Goal: Transaction & Acquisition: Purchase product/service

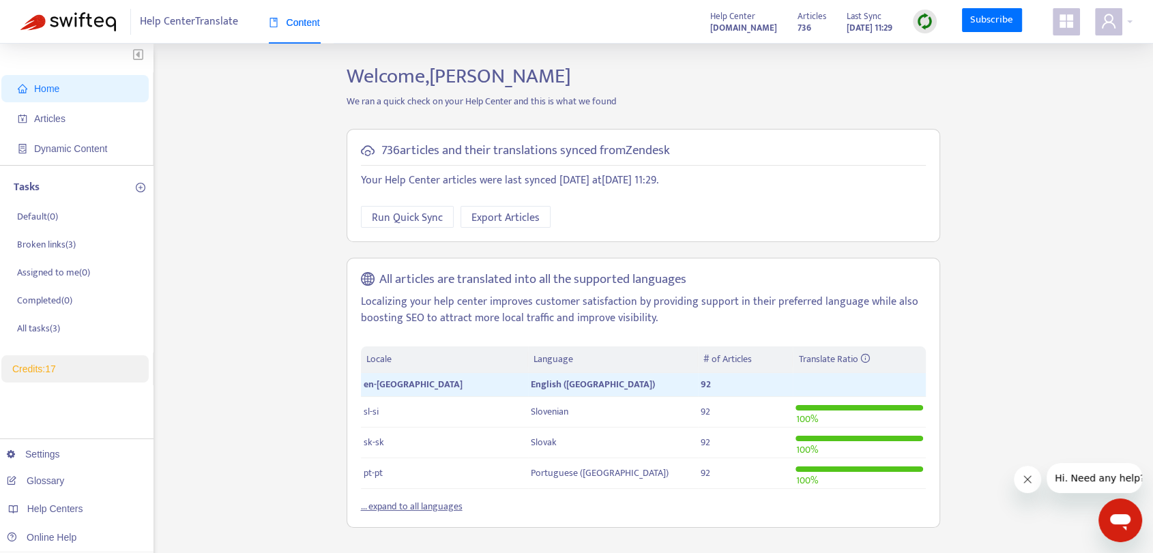
click at [56, 368] on link "Credits: 17" at bounding box center [34, 369] width 44 height 11
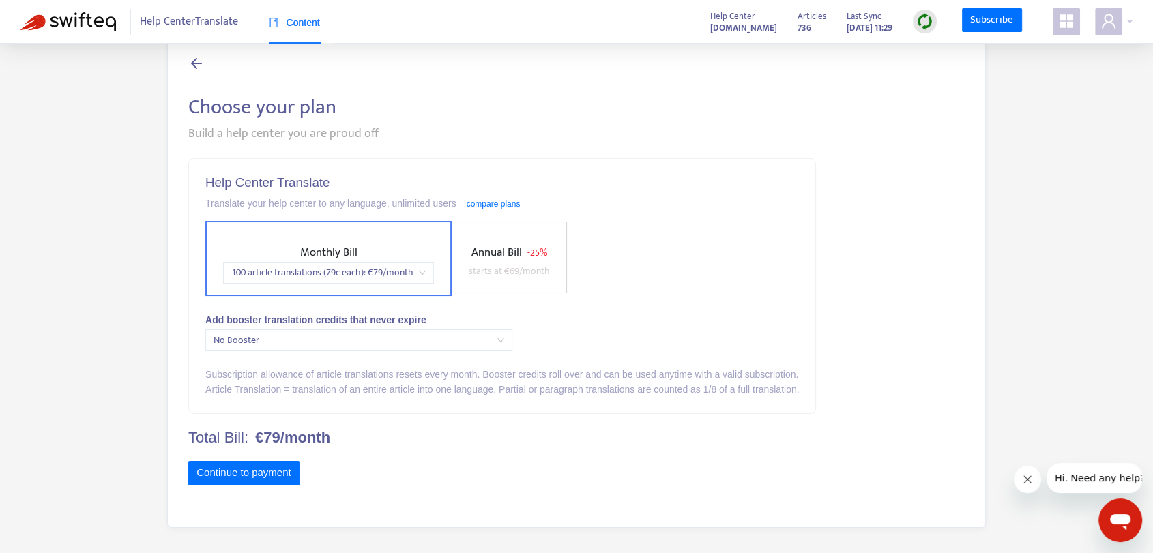
scroll to position [44, 0]
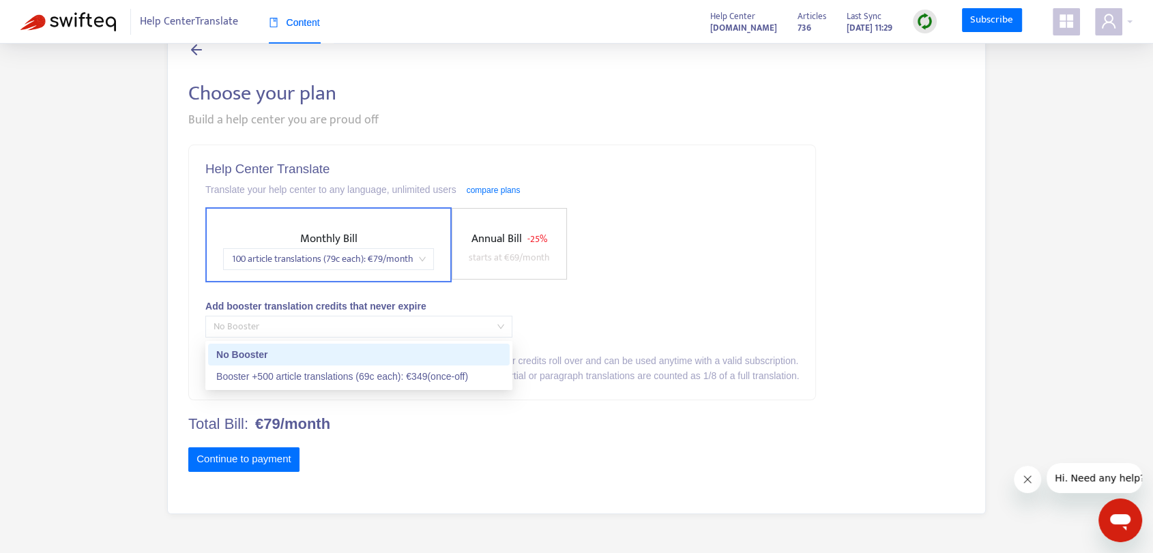
click at [396, 327] on span "No Booster" at bounding box center [359, 327] width 291 height 20
click at [697, 309] on div "Add booster translation credits that never expire" at bounding box center [501, 306] width 593 height 15
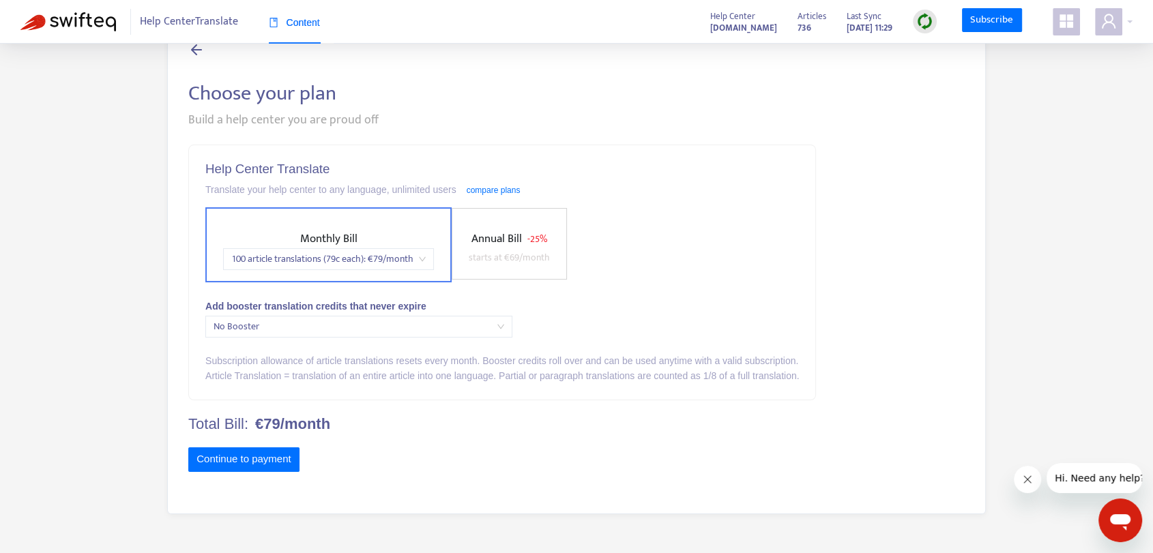
click at [469, 325] on span "No Booster" at bounding box center [359, 327] width 291 height 20
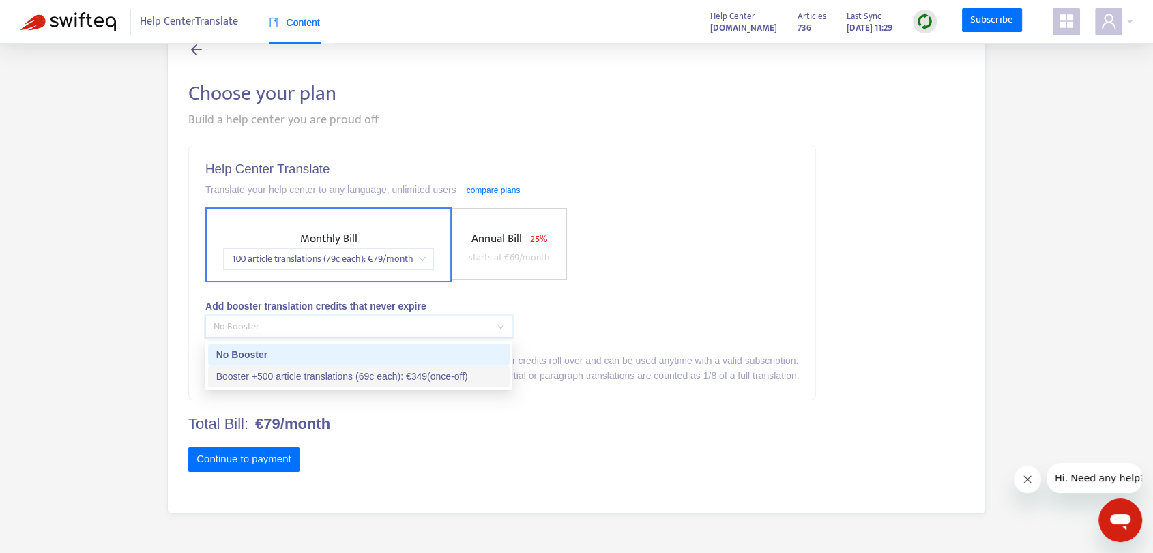
click at [415, 372] on div "Booster +500 article translations (69c each) : € 349 (once-off)" at bounding box center [358, 376] width 285 height 15
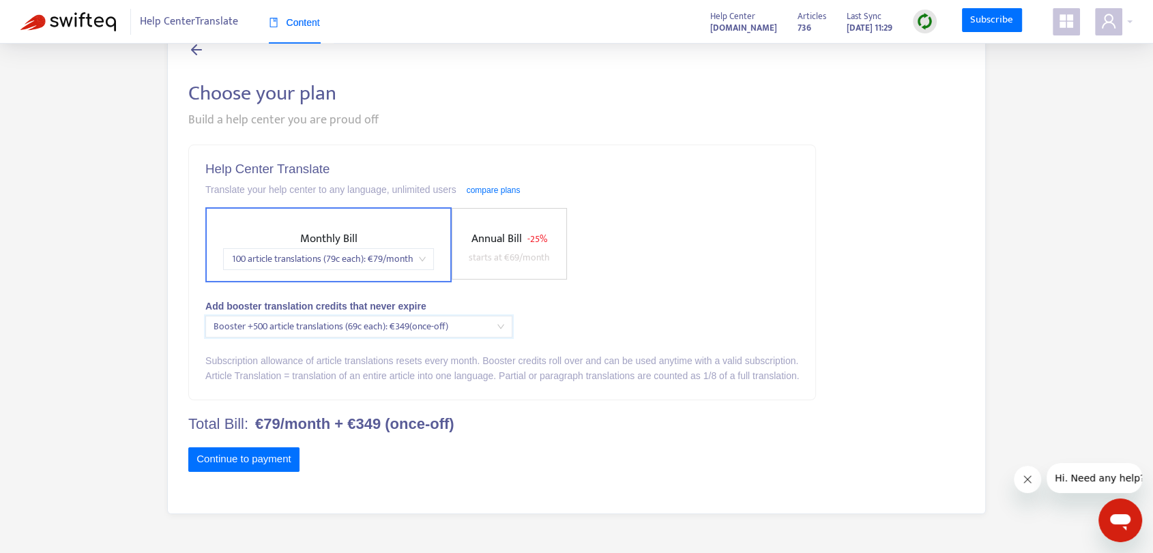
scroll to position [0, 0]
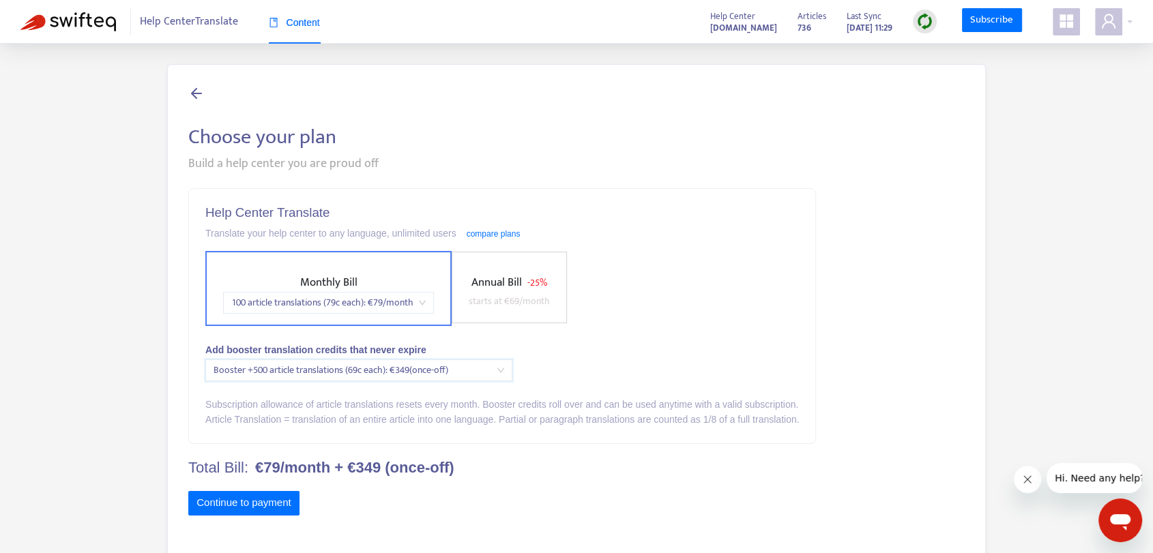
click at [1055, 20] on span at bounding box center [1066, 21] width 27 height 27
click at [1108, 24] on icon "user" at bounding box center [1108, 21] width 16 height 16
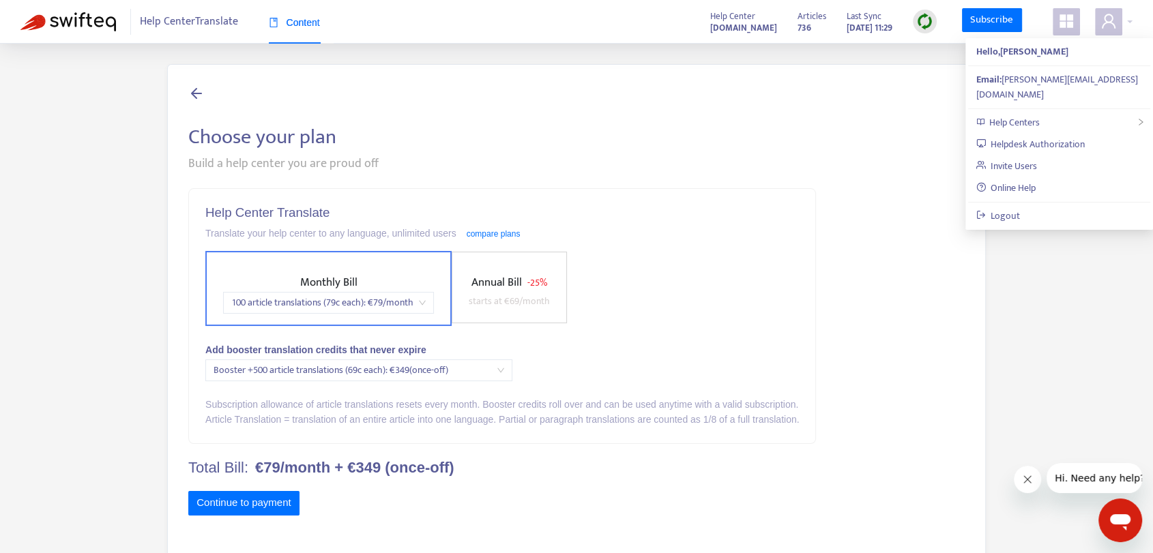
click at [1072, 22] on icon "appstore" at bounding box center [1066, 21] width 16 height 16
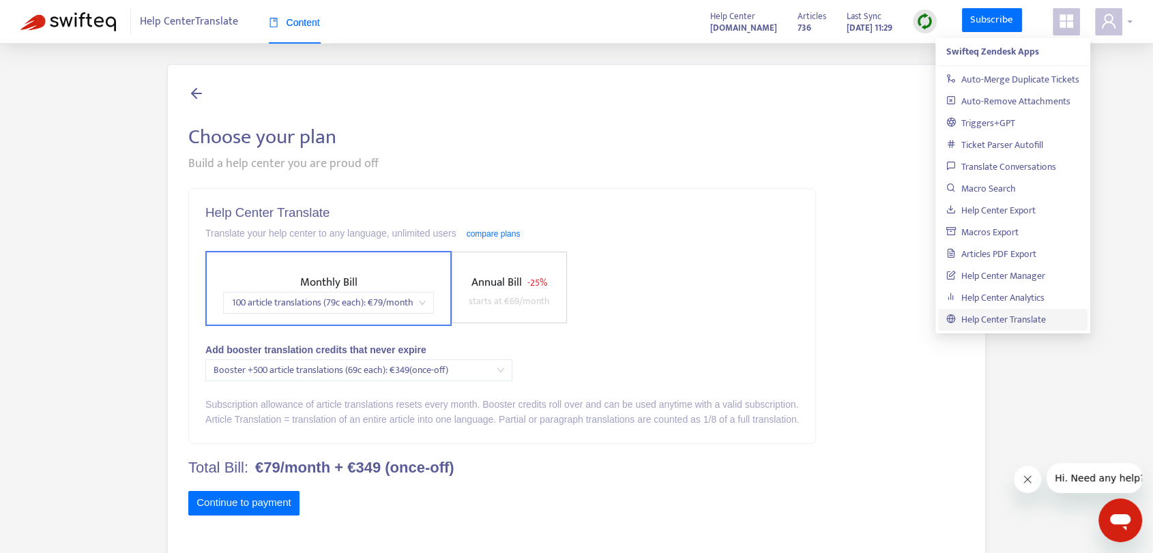
click at [1110, 28] on icon "user" at bounding box center [1108, 21] width 16 height 16
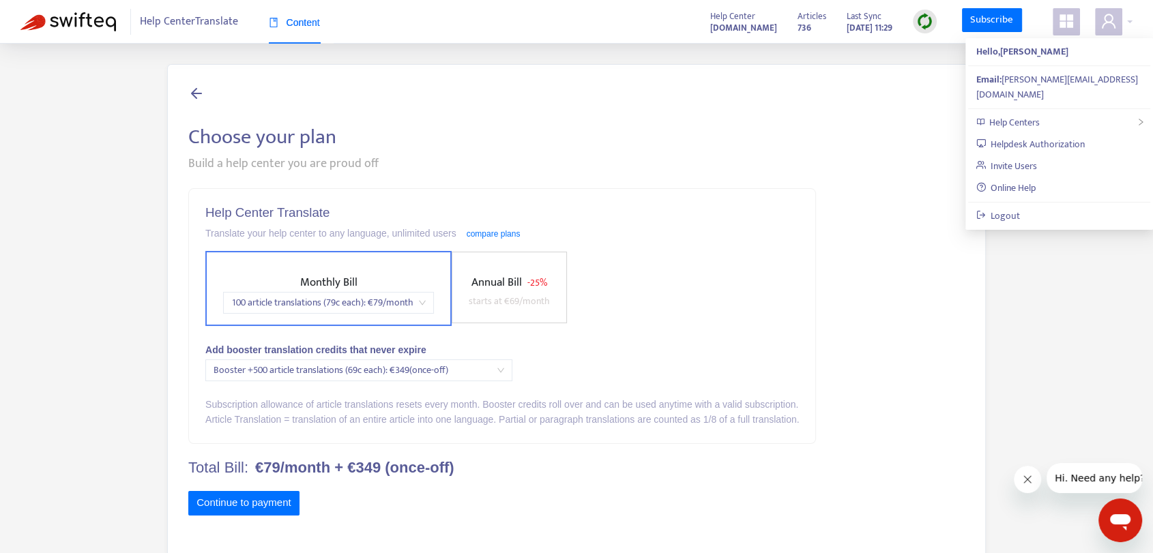
click at [786, 292] on div "Monthly Bill 100 article translations (79c each) : € 79 /month Annual Bill - 25…" at bounding box center [501, 288] width 593 height 75
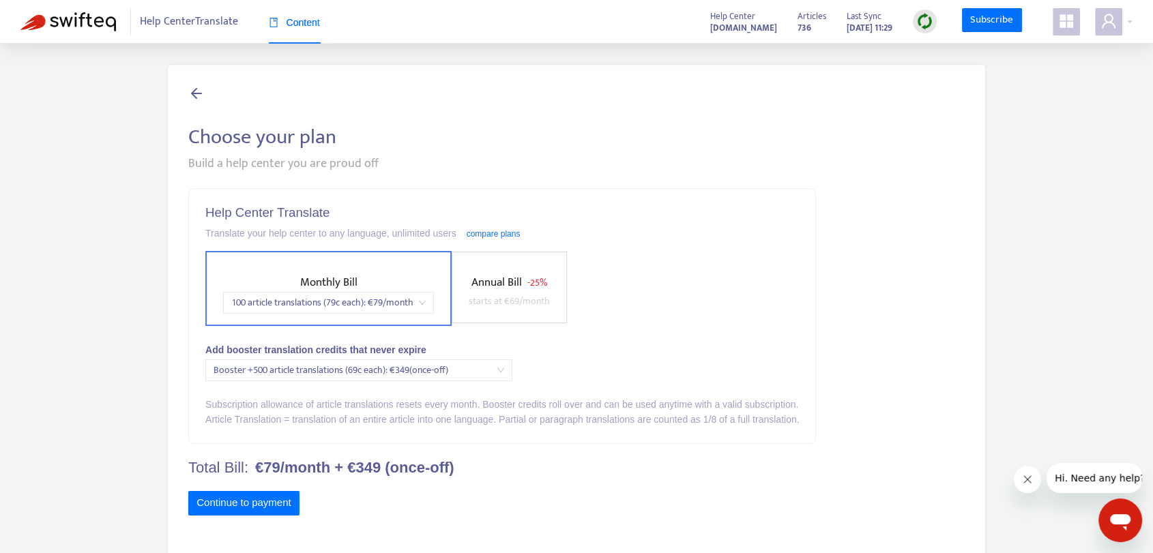
click at [627, 346] on div "Add booster translation credits that never expire" at bounding box center [501, 349] width 593 height 15
